Goal: Find specific page/section: Find specific page/section

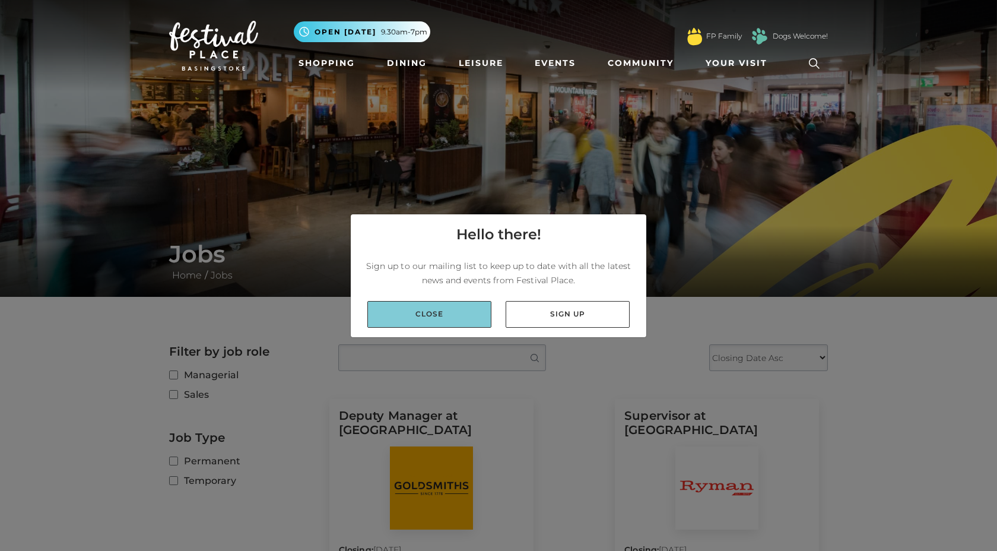
click at [463, 323] on link "Close" at bounding box center [429, 314] width 124 height 27
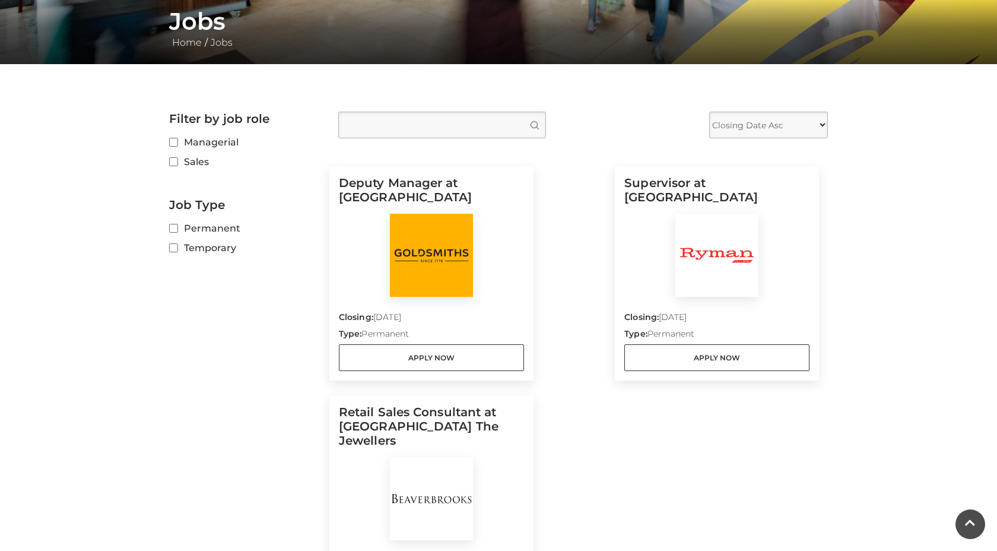
scroll to position [208, 0]
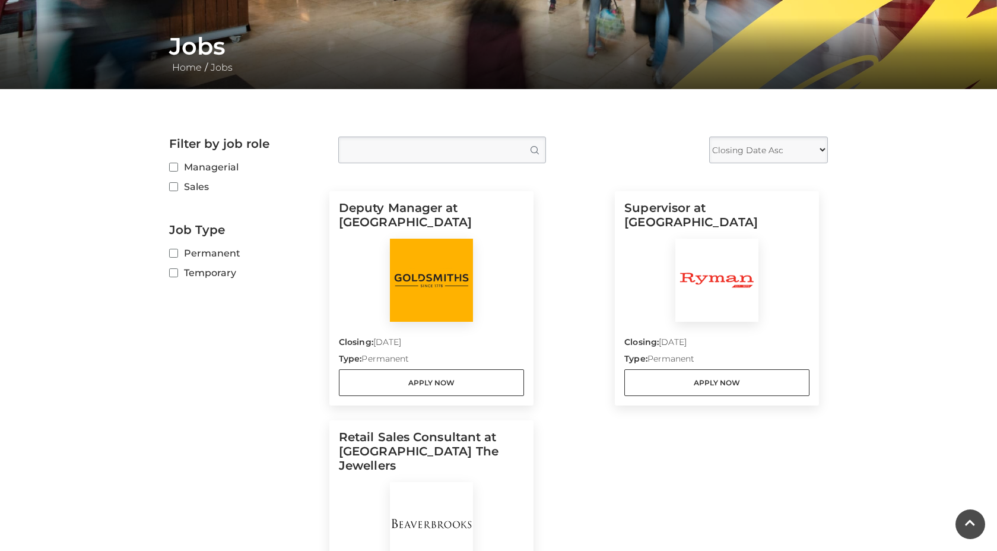
click at [224, 274] on label "Temporary" at bounding box center [244, 272] width 151 height 15
click at [177, 274] on input "Temporary" at bounding box center [173, 273] width 8 height 8
checkbox input "true"
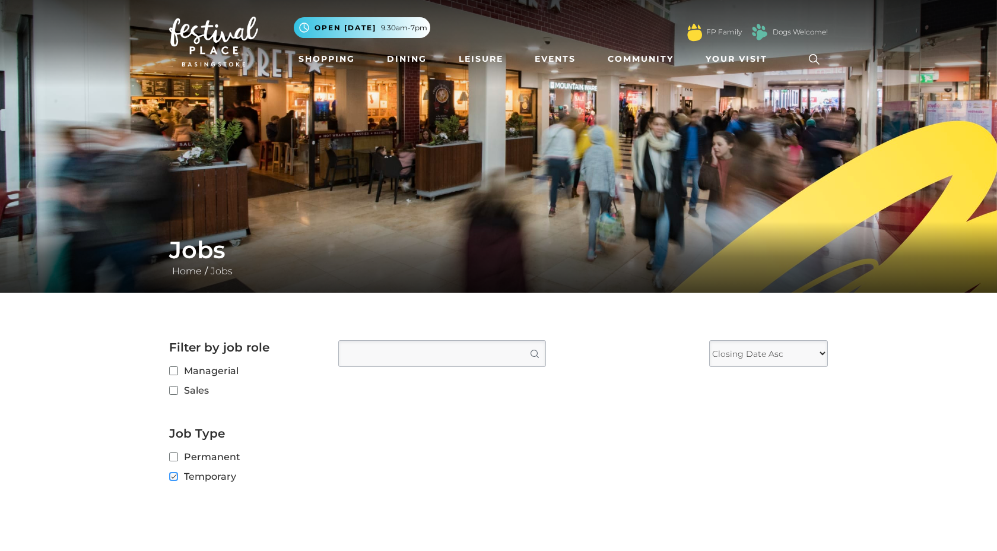
scroll to position [5, 0]
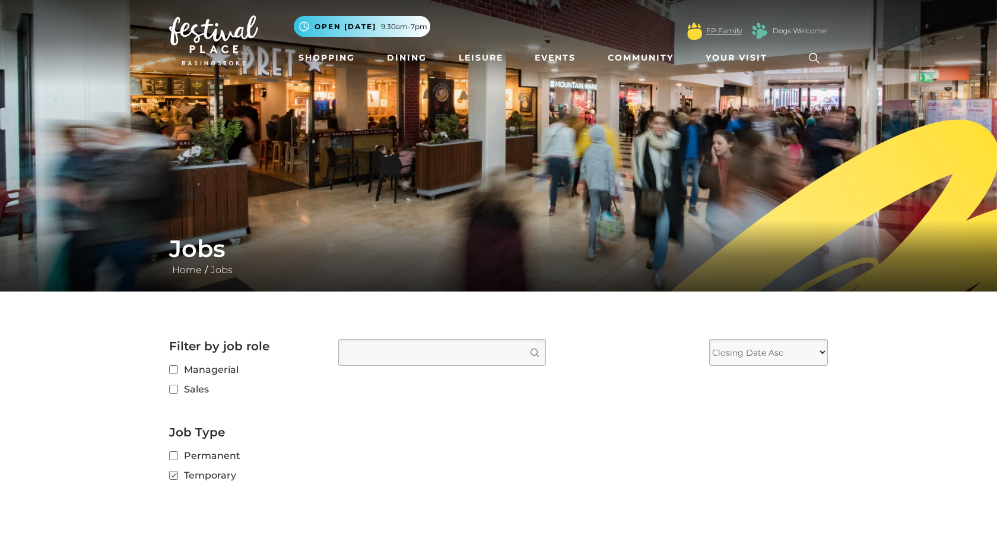
click at [711, 33] on link "FP Family" at bounding box center [724, 31] width 36 height 11
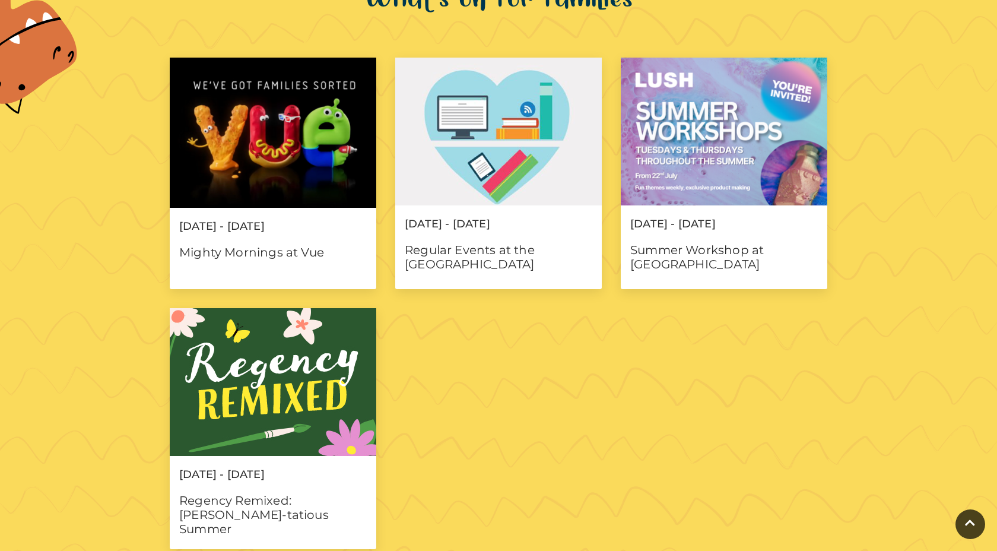
scroll to position [939, 0]
